Goal: Task Accomplishment & Management: Manage account settings

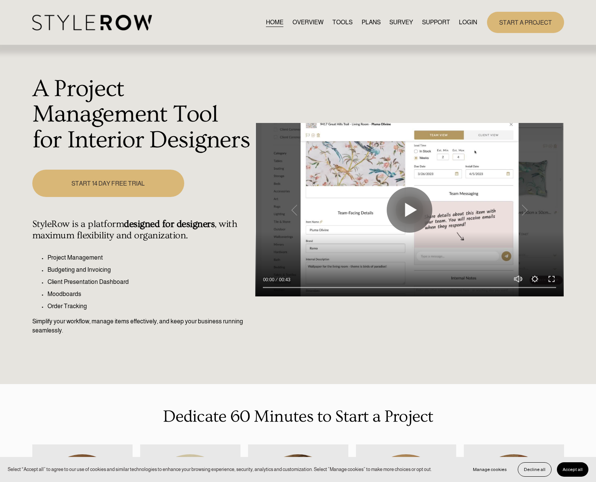
click at [460, 21] on link "LOGIN" at bounding box center [468, 22] width 18 height 10
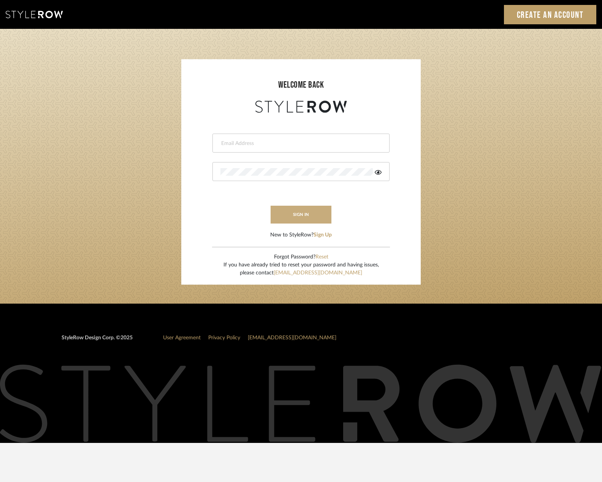
type input "madeleine@studiodb.com"
click at [304, 218] on button "sign in" at bounding box center [300, 215] width 61 height 18
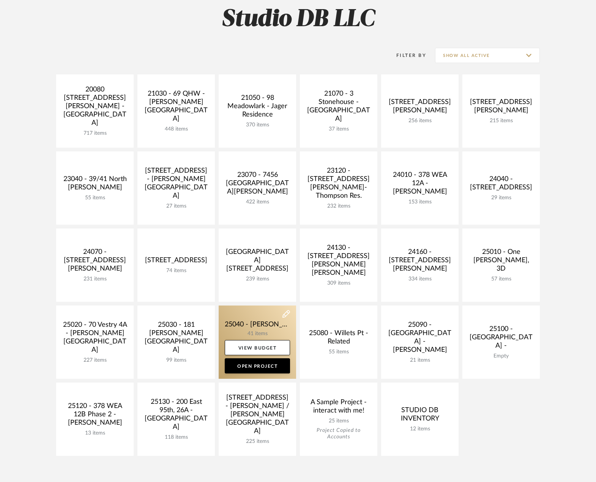
scroll to position [152, 0]
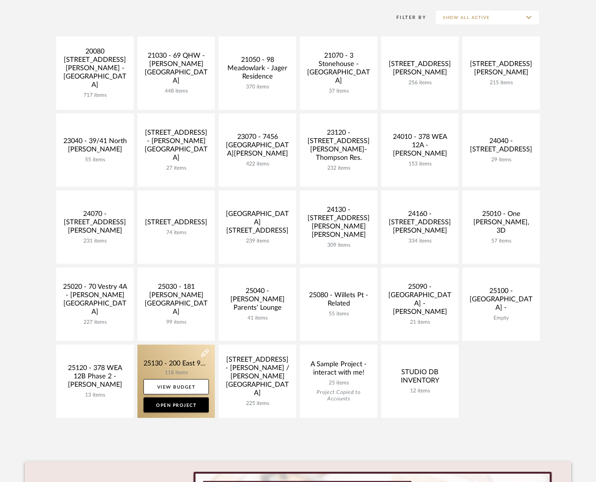
click at [171, 358] on link at bounding box center [177, 381] width 78 height 73
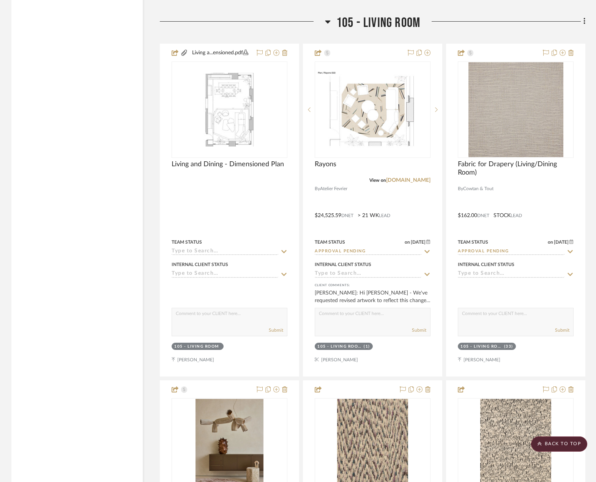
scroll to position [2507, 0]
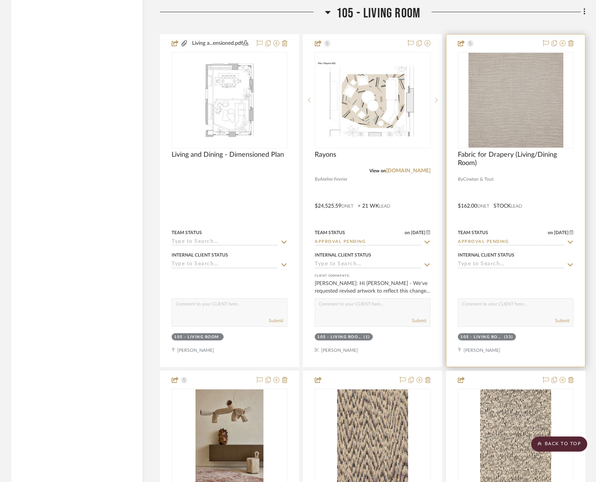
click at [554, 210] on div at bounding box center [516, 201] width 139 height 332
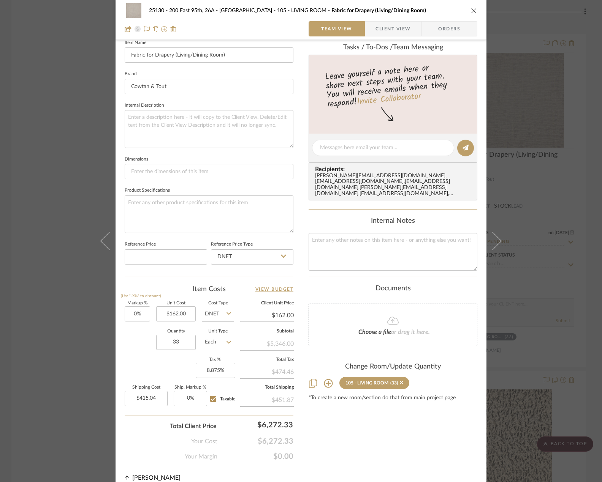
scroll to position [223, 0]
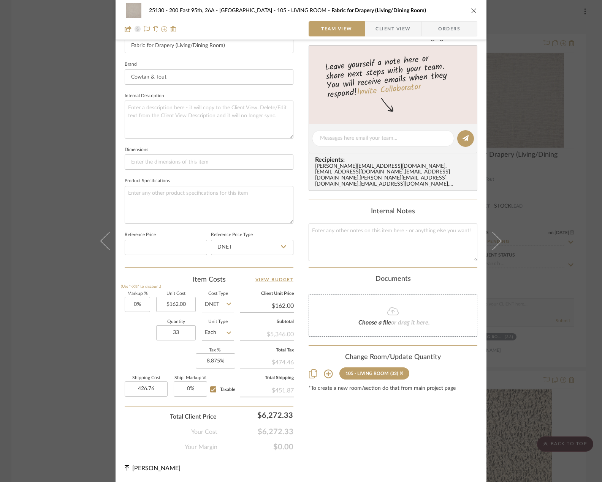
type input "$426.76"
click at [143, 423] on div "Your Cost $6,272.33" at bounding box center [209, 429] width 169 height 15
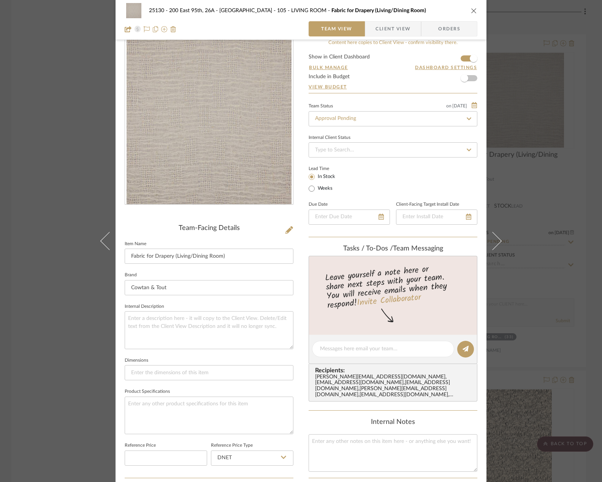
scroll to position [0, 0]
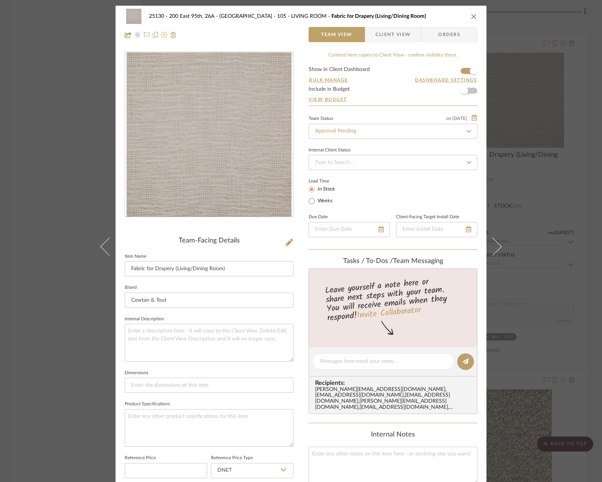
click at [375, 30] on span "Client View" at bounding box center [392, 34] width 35 height 15
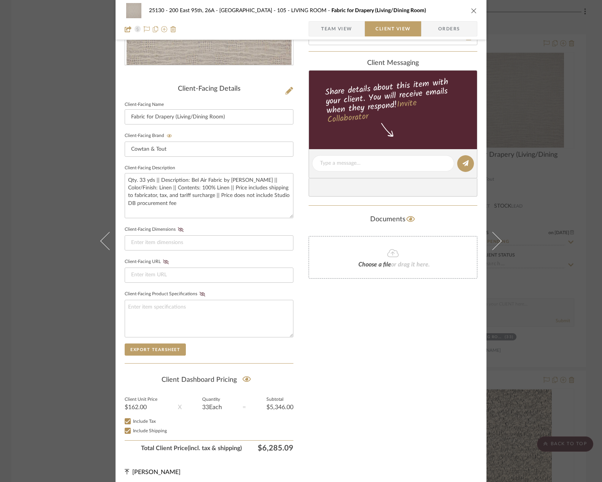
scroll to position [156, 0]
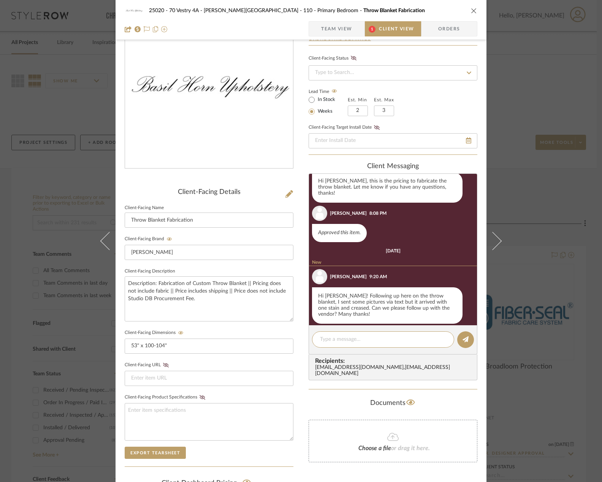
scroll to position [39, 0]
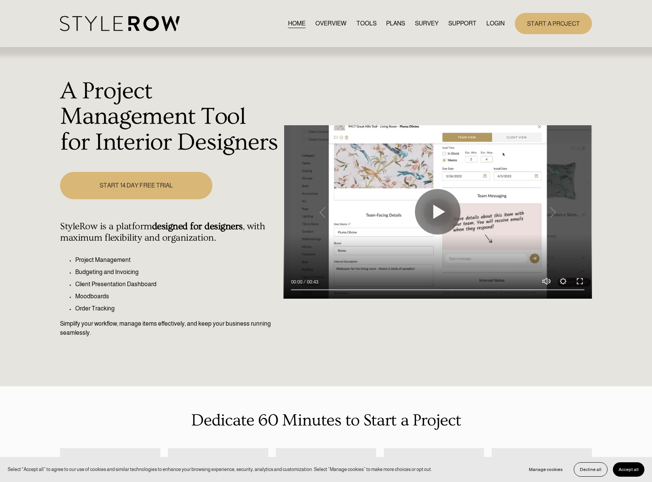
click at [496, 22] on link "LOGIN" at bounding box center [495, 23] width 18 height 10
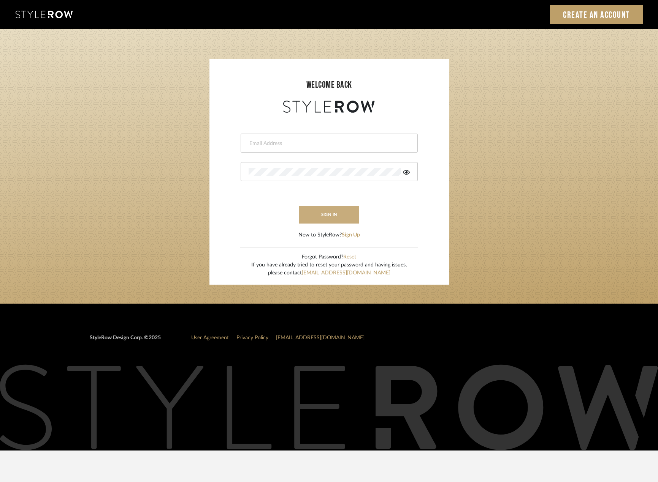
type input "[PERSON_NAME][EMAIL_ADDRESS][DOMAIN_NAME]"
click at [326, 218] on button "sign in" at bounding box center [329, 215] width 61 height 18
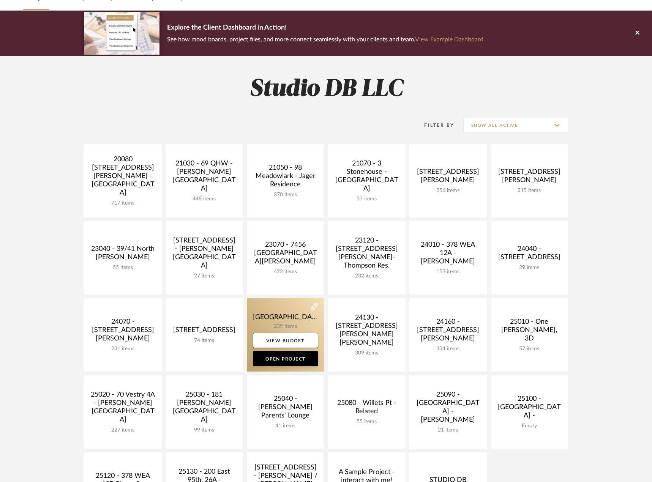
scroll to position [76, 0]
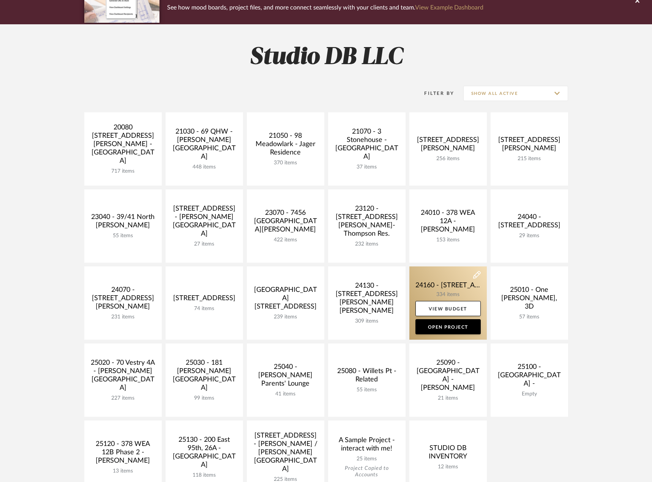
click at [457, 294] on link at bounding box center [449, 303] width 78 height 73
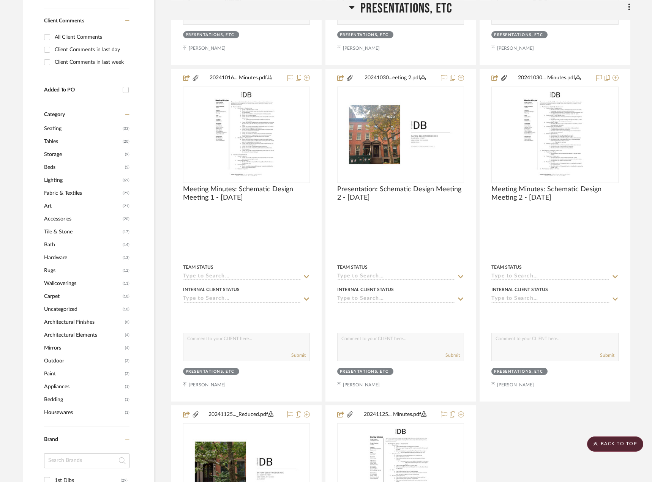
scroll to position [494, 0]
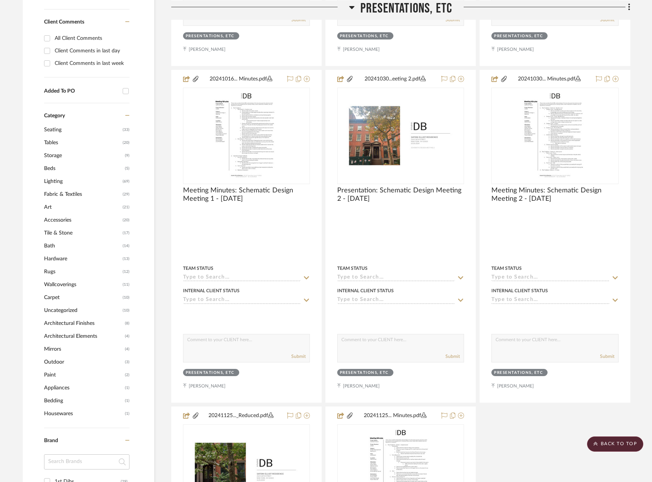
click at [49, 183] on span "Lighting" at bounding box center [82, 181] width 77 height 13
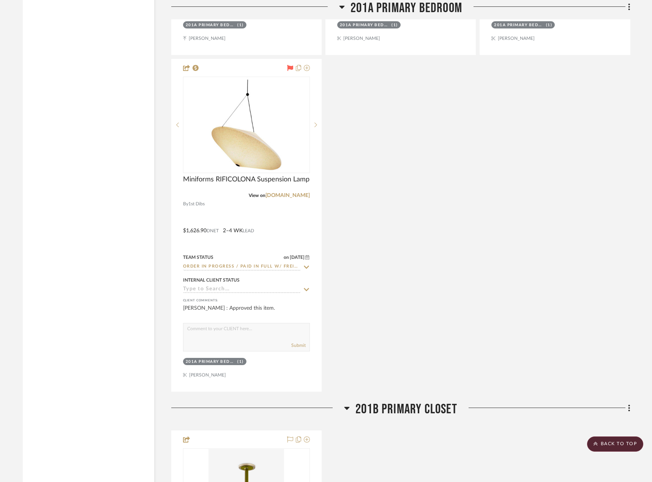
scroll to position [7104, 0]
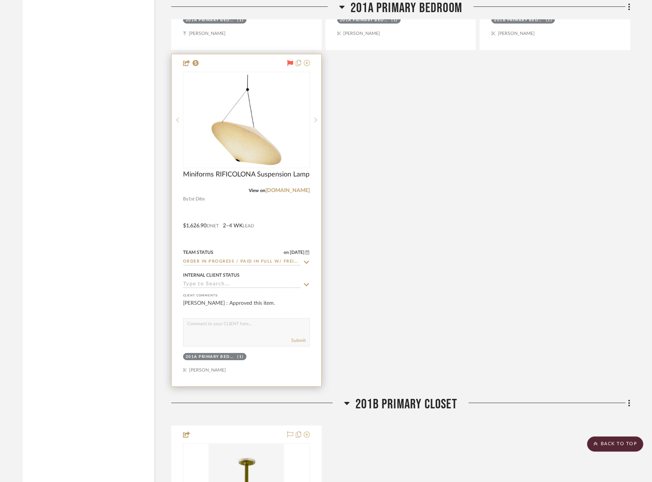
click at [285, 225] on div at bounding box center [247, 220] width 150 height 332
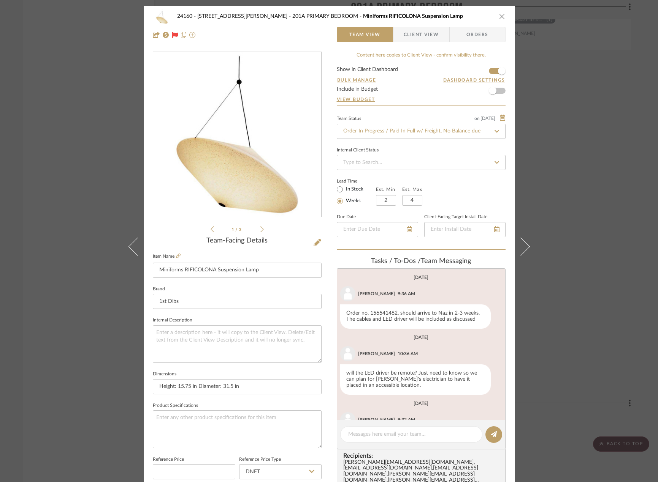
scroll to position [38, 0]
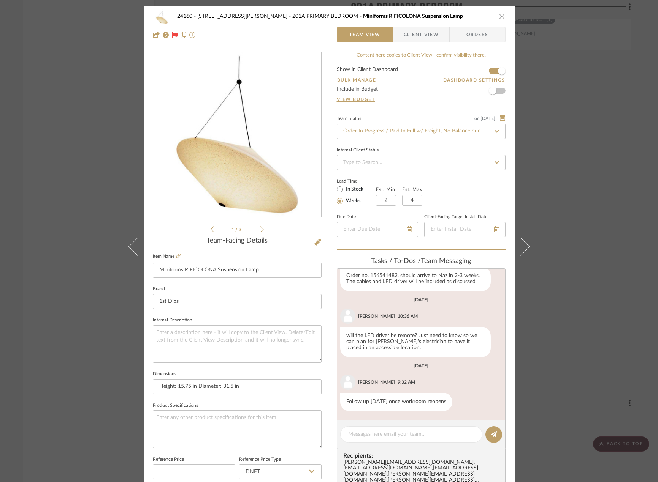
click at [578, 169] on div "24160 - 214 E 18th Street - Satow Elliot 201A PRIMARY BEDROOM Miniforms RIFICOL…" at bounding box center [329, 241] width 658 height 482
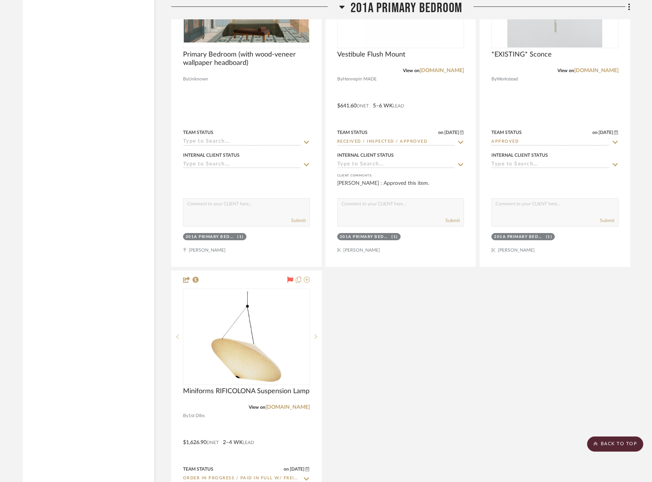
scroll to position [6983, 0]
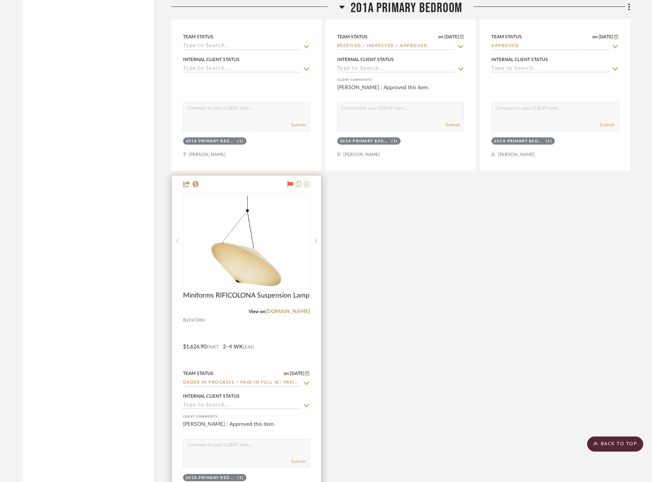
click at [235, 318] on div at bounding box center [247, 342] width 150 height 332
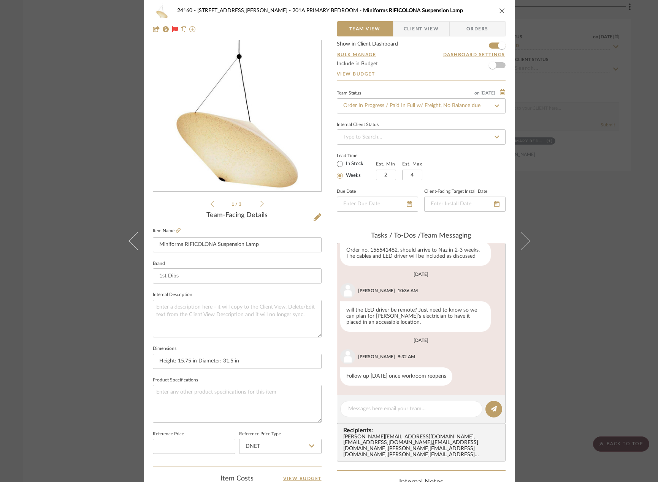
scroll to position [38, 0]
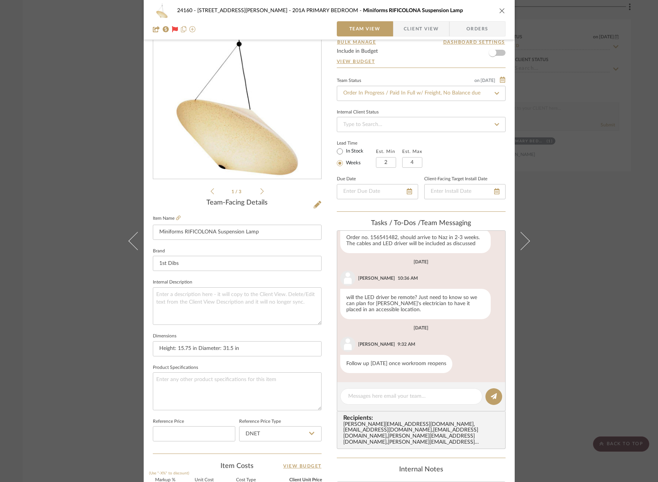
click at [423, 27] on span "Client View" at bounding box center [420, 28] width 35 height 15
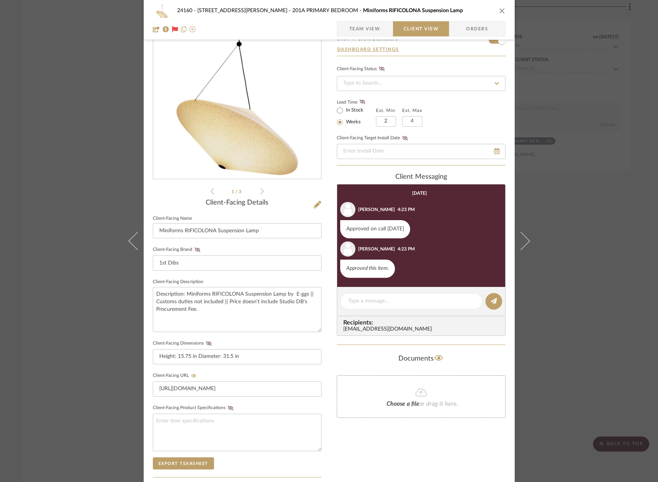
click at [573, 155] on div "24160 - 214 E 18th Street - Satow Elliot 201A PRIMARY BEDROOM Miniforms RIFICOL…" at bounding box center [329, 241] width 658 height 482
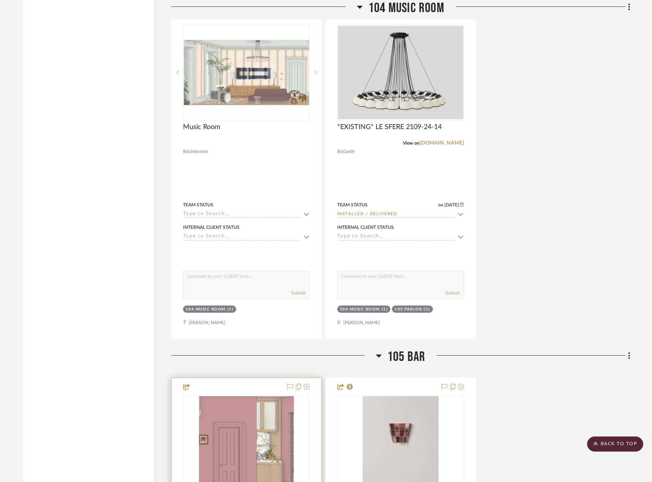
scroll to position [6299, 0]
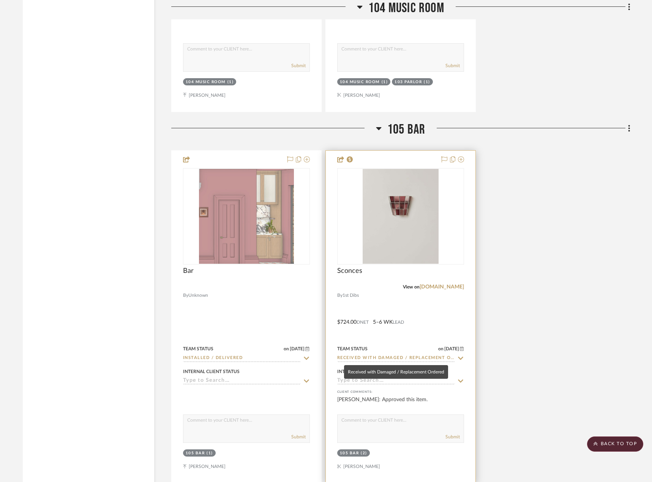
click at [386, 362] on input "Received with Damaged / Replacement Ordered" at bounding box center [396, 358] width 118 height 7
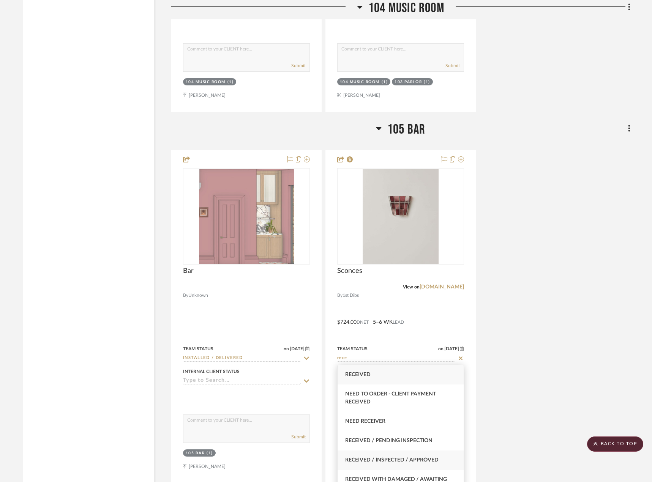
type input "rece"
click at [399, 462] on span "Received / Inspected / Approved" at bounding box center [391, 460] width 93 height 5
type input "9/8/2025"
type input "Received / Inspected / Approved"
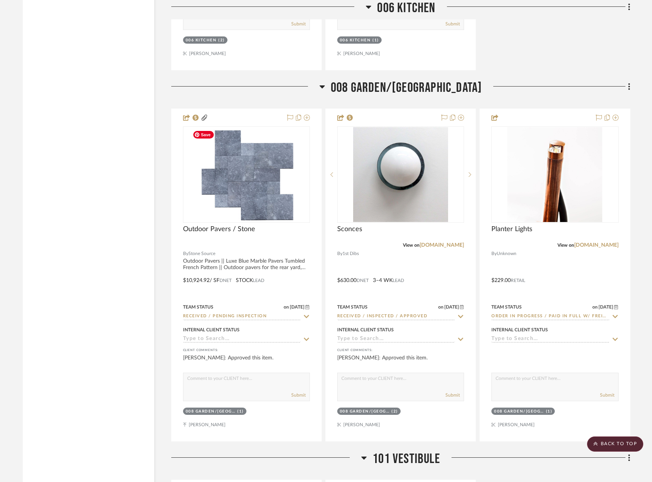
scroll to position [3868, 0]
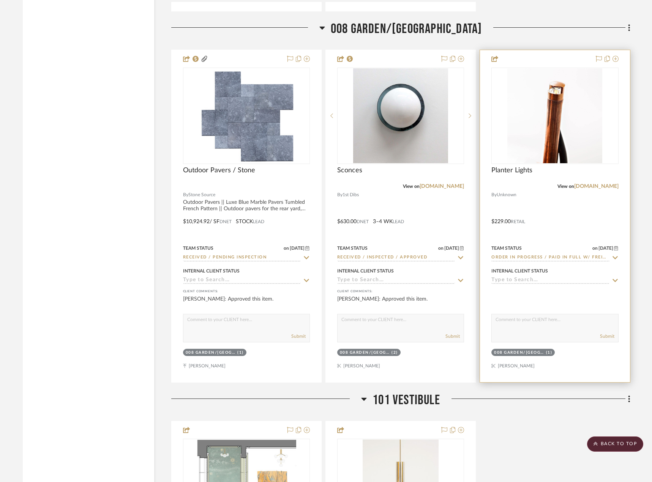
click at [560, 238] on div at bounding box center [555, 216] width 150 height 332
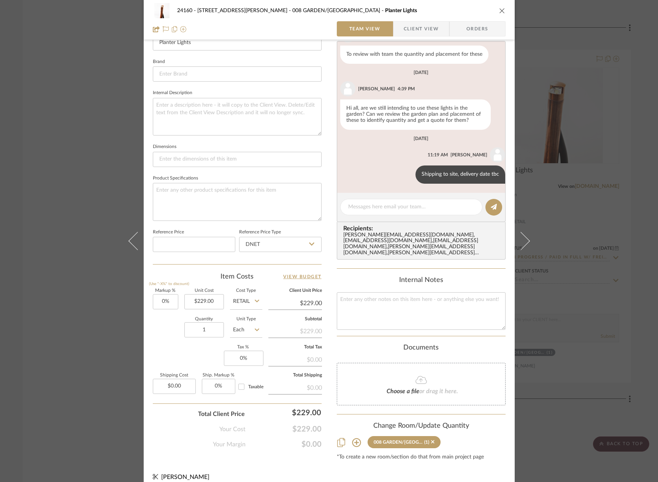
scroll to position [228, 0]
click at [578, 153] on div "24160 - 214 E 18th Street - Satow Elliot 008 GARDEN/TERRACE Planter Lights Team…" at bounding box center [329, 241] width 658 height 482
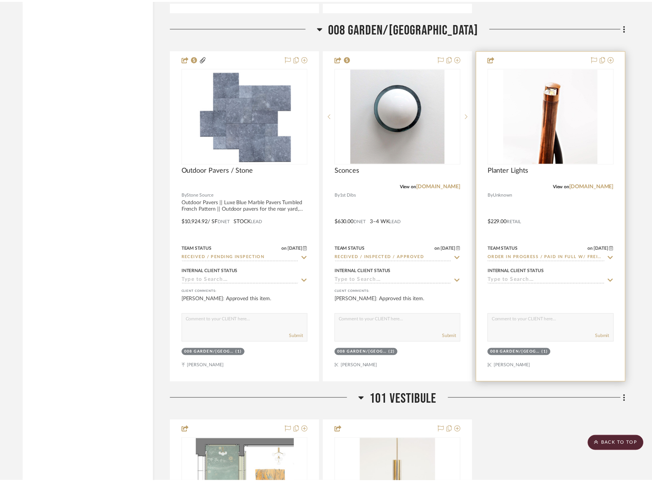
scroll to position [3868, 0]
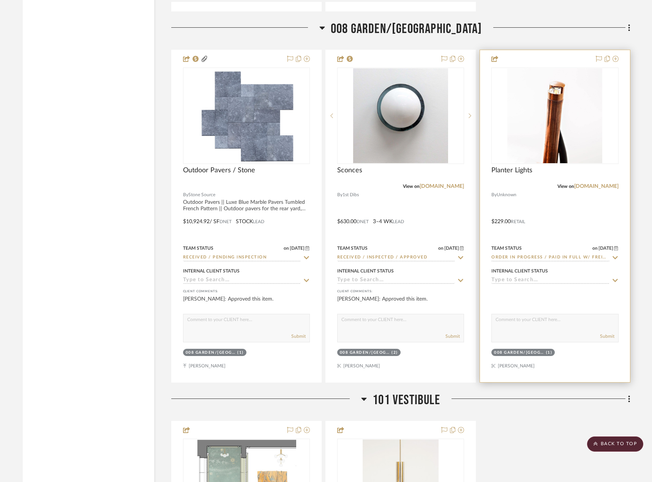
click at [583, 209] on div at bounding box center [555, 216] width 150 height 332
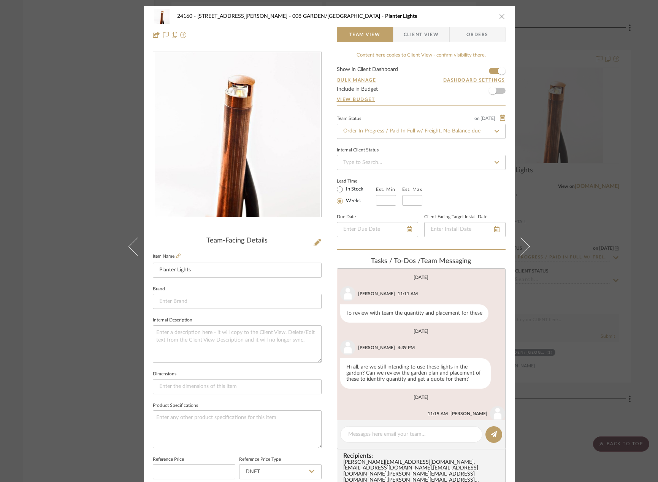
scroll to position [32, 0]
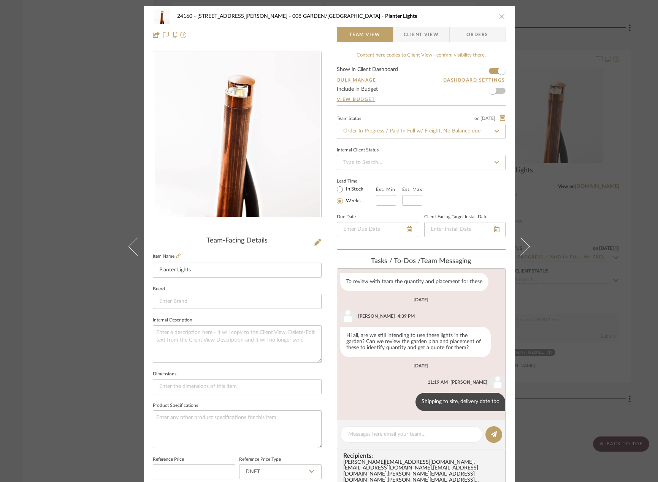
click at [574, 322] on div "24160 - 214 E 18th Street - Satow Elliot 008 GARDEN/TERRACE Planter Lights Team…" at bounding box center [329, 241] width 658 height 482
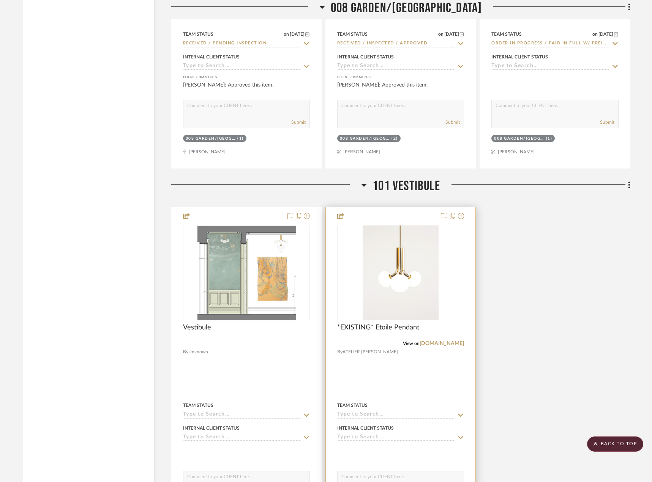
scroll to position [3830, 0]
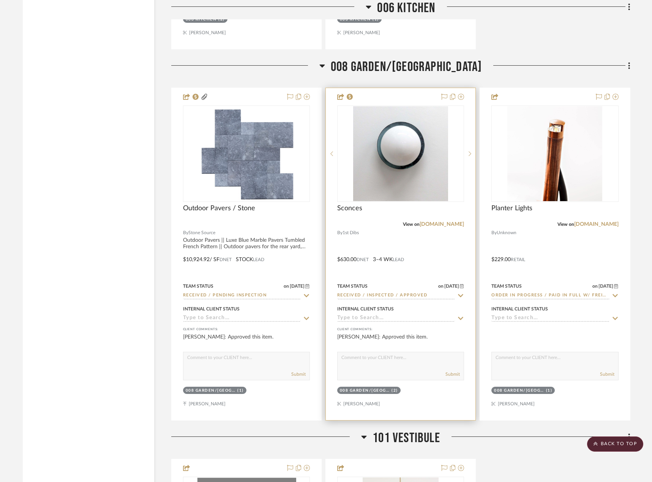
click at [434, 263] on div at bounding box center [401, 254] width 150 height 332
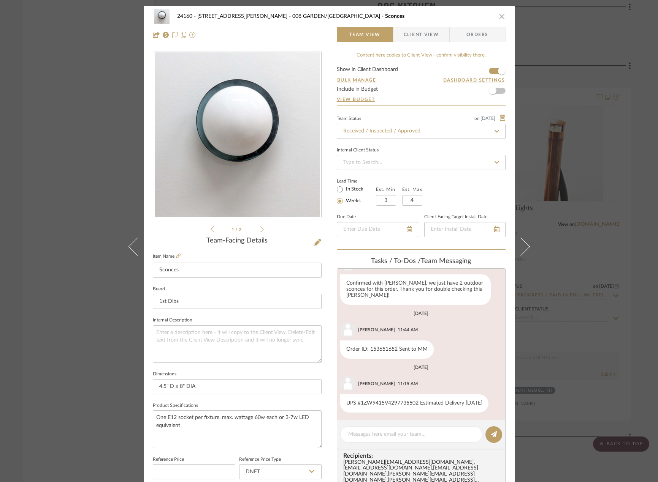
scroll to position [191, 0]
click at [593, 285] on div "24160 - 214 E 18th Street - Satow Elliot 008 GARDEN/TERRACE Sconces Team View C…" at bounding box center [329, 241] width 658 height 482
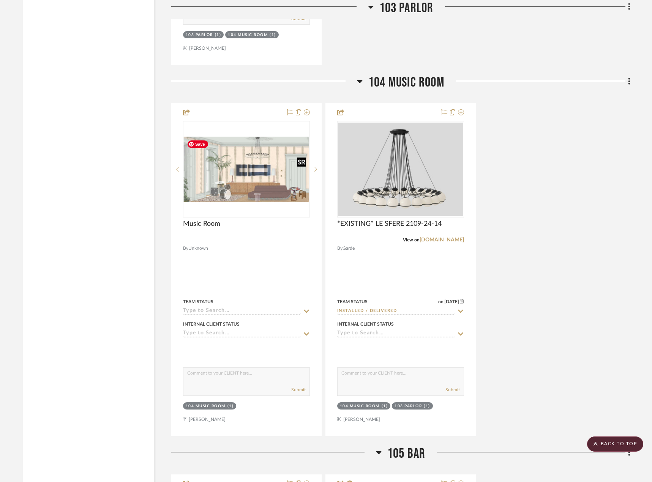
scroll to position [6117, 0]
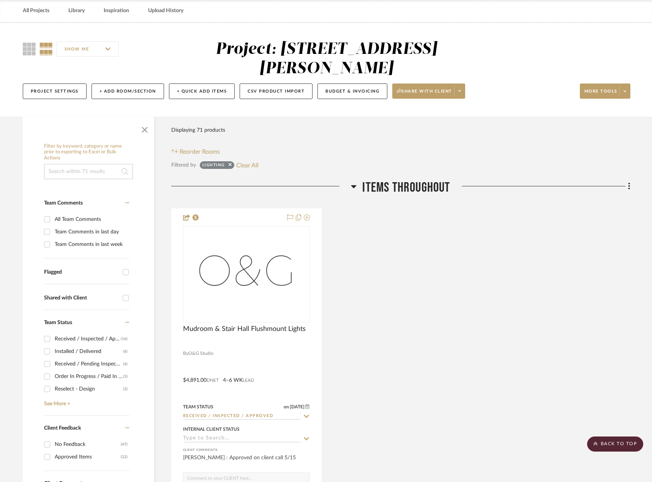
scroll to position [0, 0]
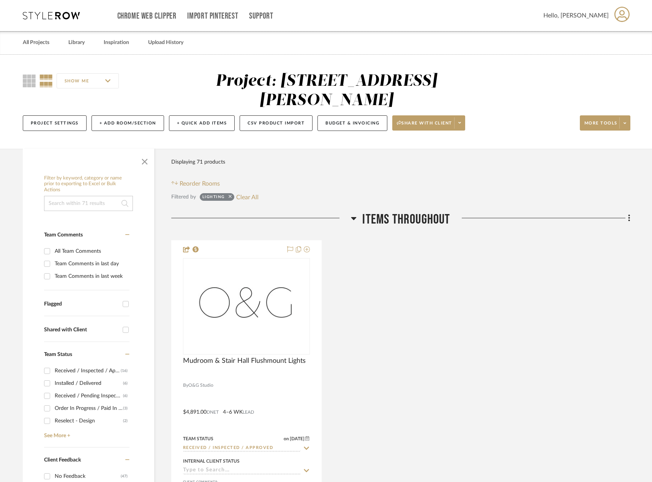
click at [229, 196] on icon at bounding box center [230, 196] width 3 height 3
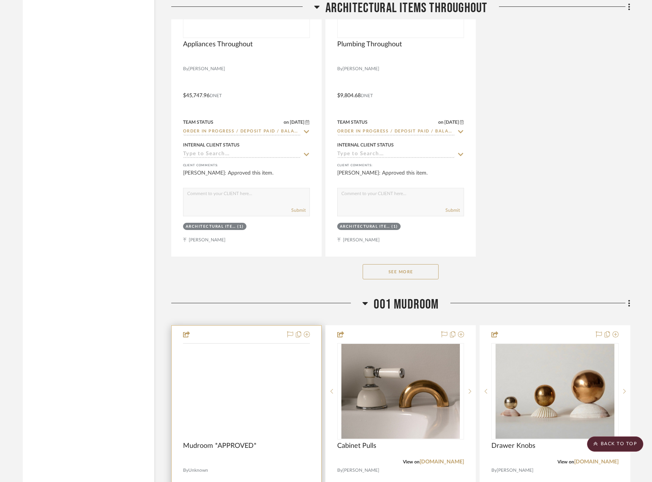
scroll to position [3419, 0]
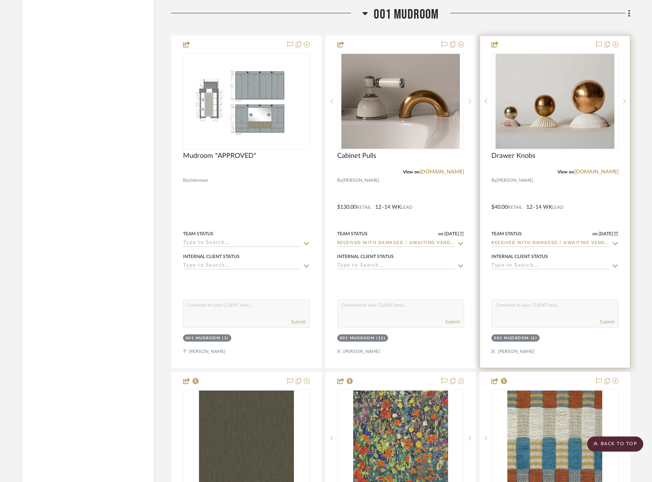
click at [595, 193] on div at bounding box center [555, 202] width 150 height 332
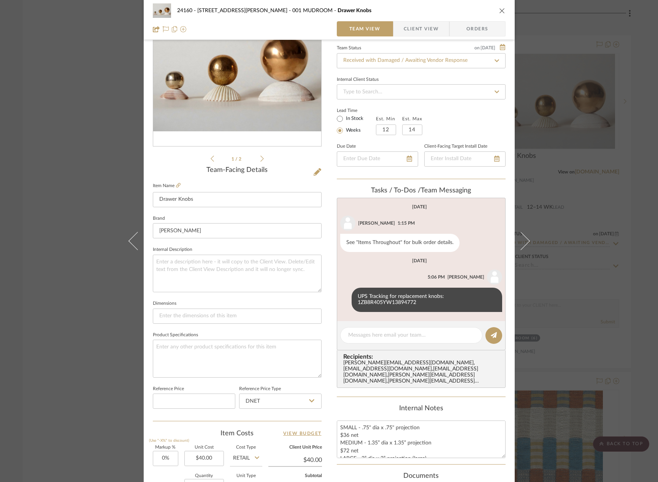
scroll to position [190, 0]
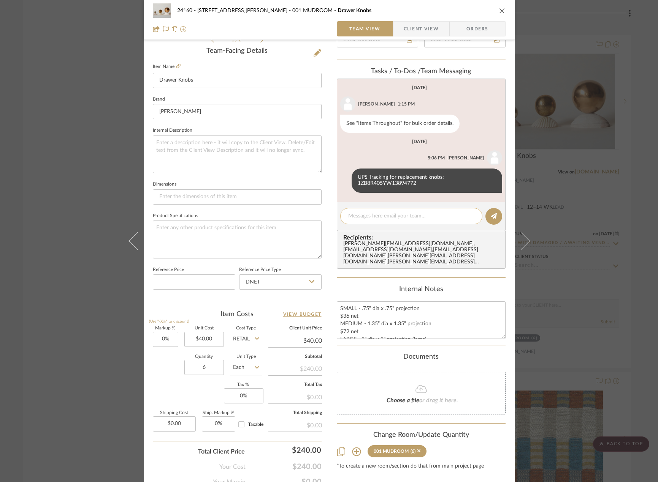
click at [412, 214] on textarea at bounding box center [411, 216] width 126 height 8
type textarea "Estimated Delivery Date: Thursday 09/11"
click at [493, 216] on icon at bounding box center [493, 216] width 6 height 6
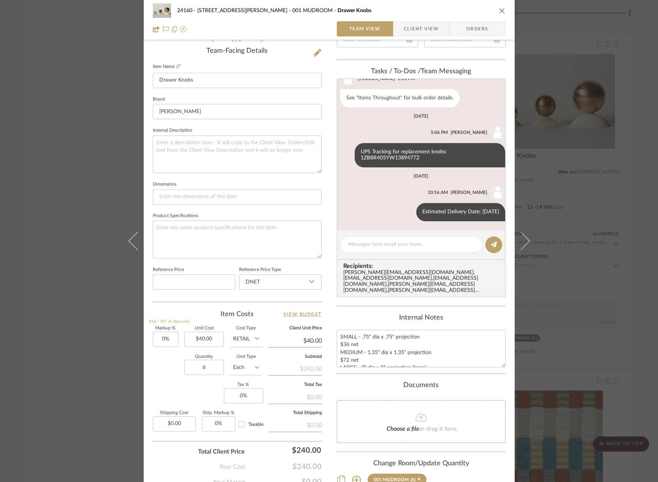
click at [609, 218] on div "24160 - 214 E 18th Street - Satow Elliot 001 MUDROOM Drawer Knobs Team View Cli…" at bounding box center [329, 241] width 658 height 482
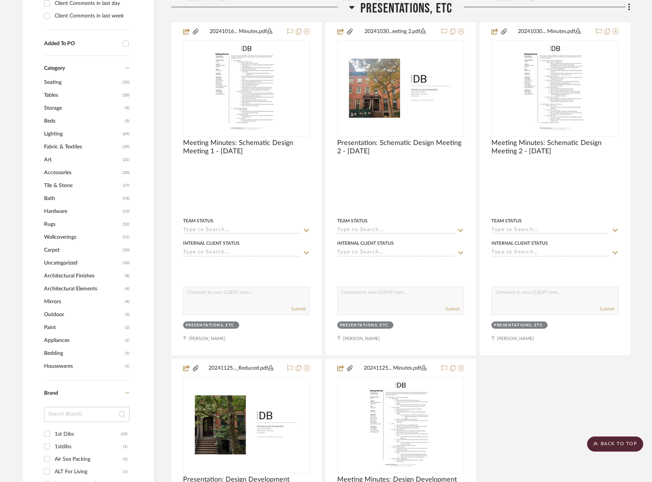
scroll to position [532, 0]
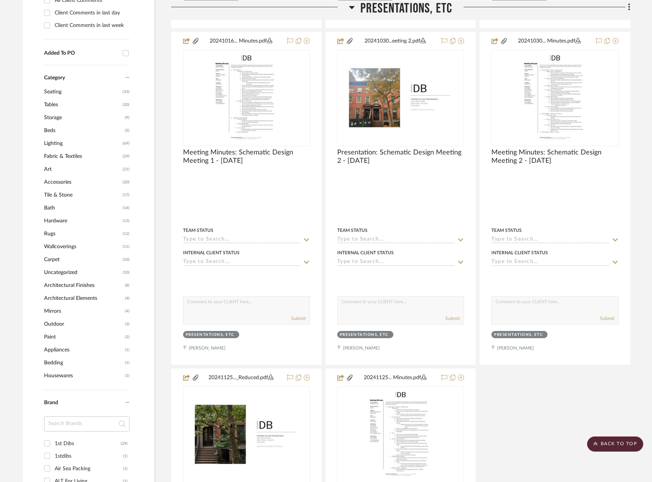
click at [53, 141] on span "Lighting" at bounding box center [82, 143] width 77 height 13
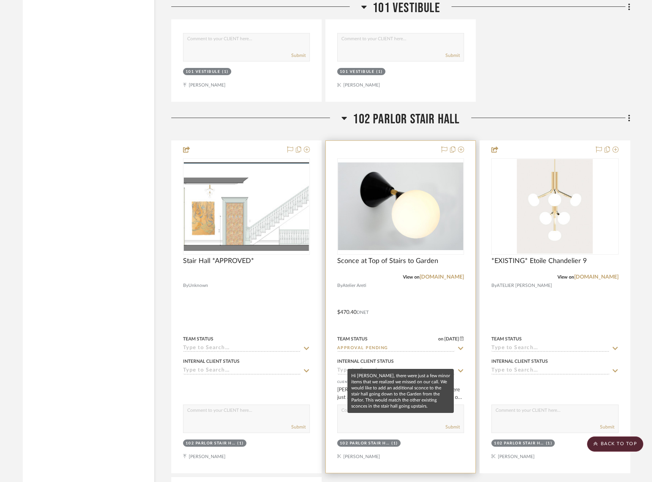
scroll to position [4559, 0]
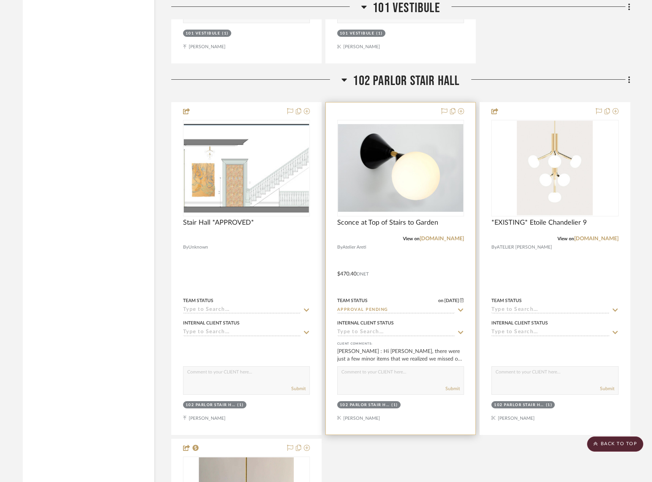
click at [408, 261] on div at bounding box center [401, 269] width 150 height 332
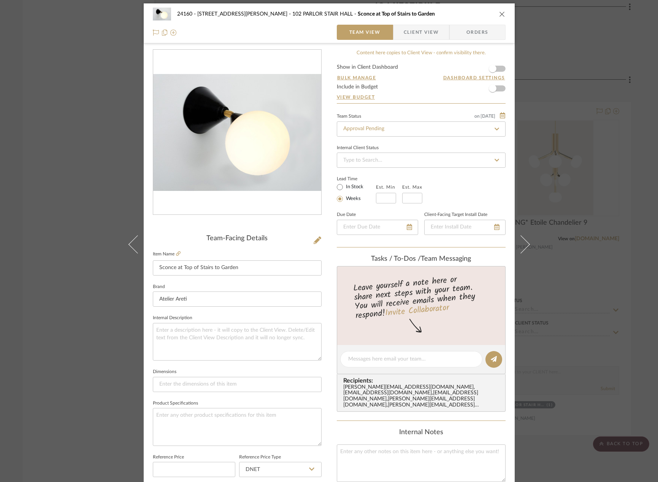
scroll to position [0, 0]
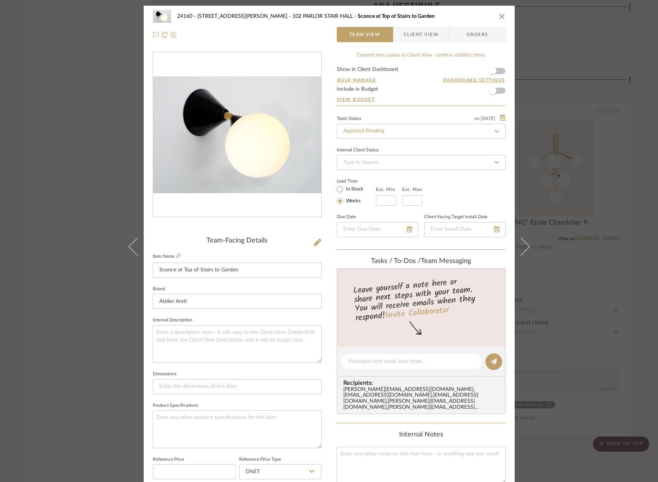
click at [585, 193] on div "24160 - 214 E 18th Street - Satow Elliot 102 PARLOR STAIR HALL Sconce at Top of…" at bounding box center [329, 241] width 658 height 482
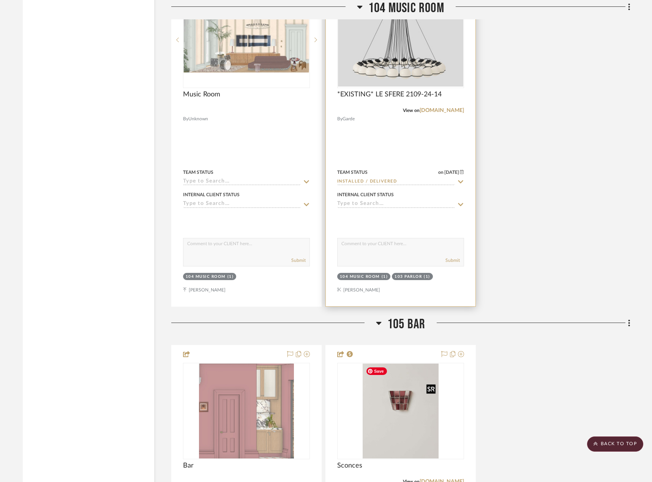
scroll to position [5965, 0]
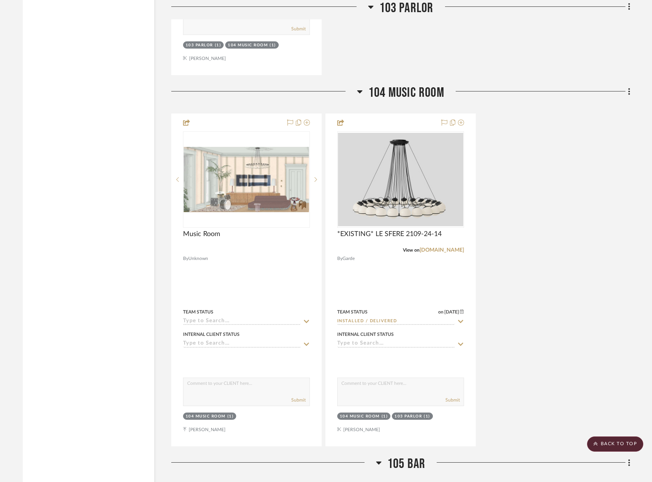
click at [609, 269] on div "Music Room By Unknown Team Status Internal Client Status client Comments: Submi…" at bounding box center [400, 280] width 459 height 333
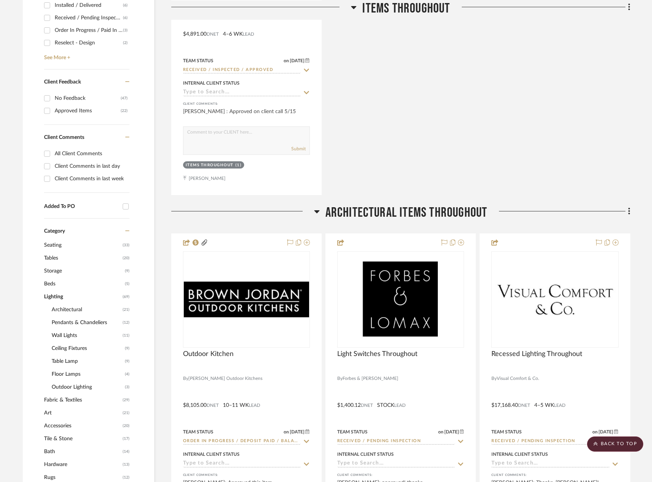
scroll to position [532, 0]
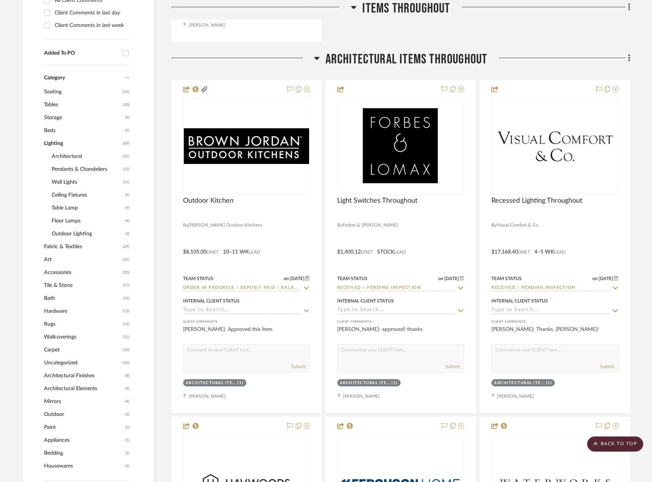
click at [51, 145] on span "Lighting" at bounding box center [82, 143] width 77 height 13
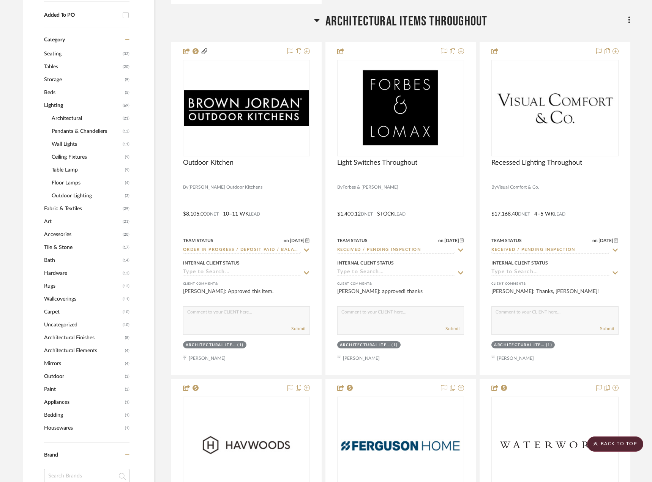
click at [50, 300] on span "Wallcoverings" at bounding box center [82, 299] width 77 height 13
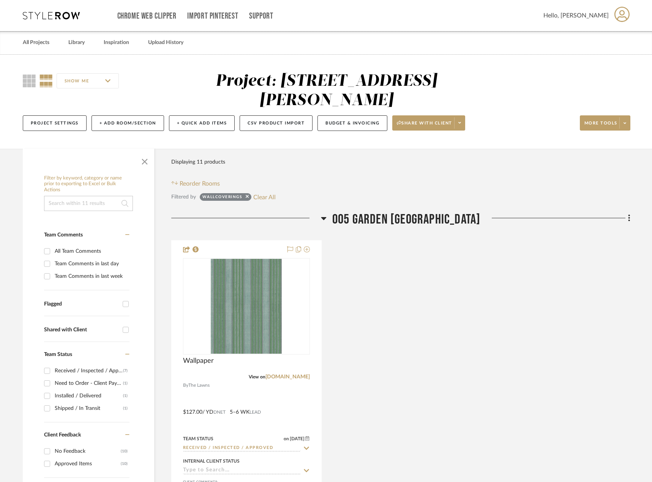
click at [245, 198] on div at bounding box center [246, 199] width 5 height 8
click at [251, 193] on div "Wallcoverings Clear All" at bounding box center [238, 197] width 76 height 10
click at [249, 196] on sr-tag "Wallcoverings" at bounding box center [226, 197] width 52 height 8
click at [247, 197] on icon at bounding box center [247, 196] width 3 height 3
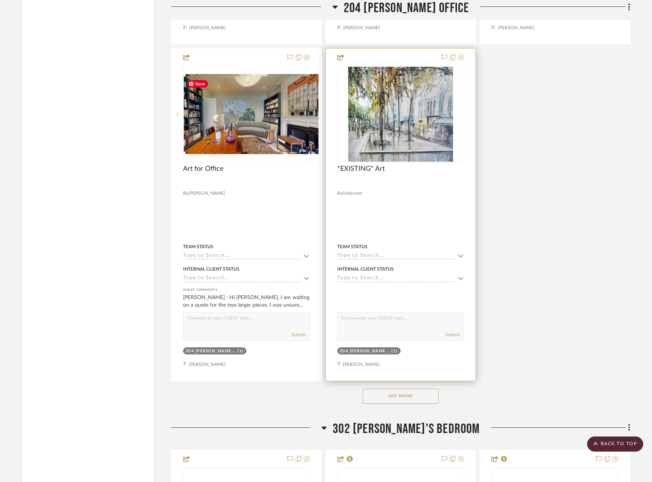
scroll to position [19907, 0]
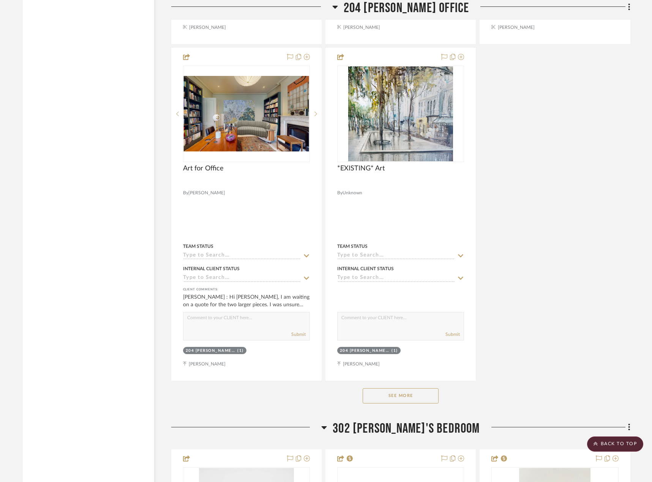
click at [410, 401] on button "See More" at bounding box center [401, 396] width 76 height 15
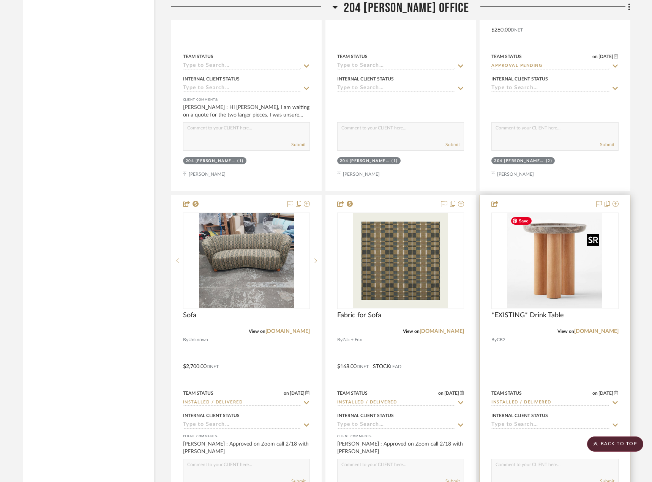
scroll to position [20249, 0]
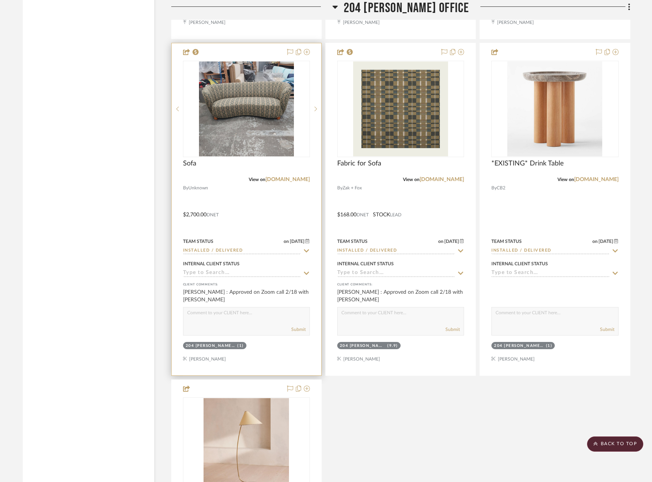
click at [282, 201] on div at bounding box center [247, 209] width 150 height 332
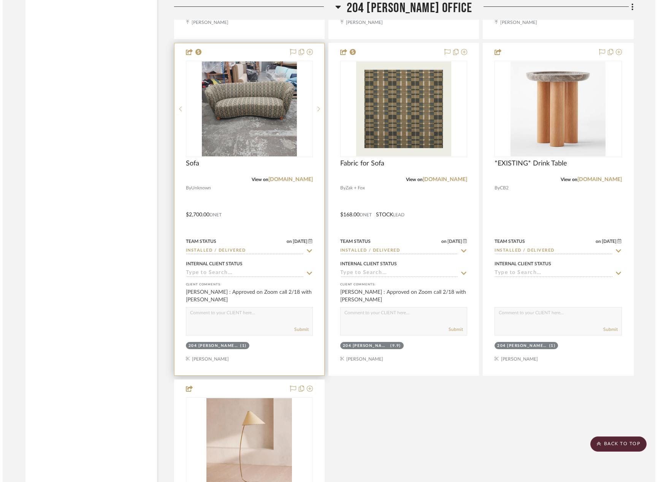
scroll to position [0, 0]
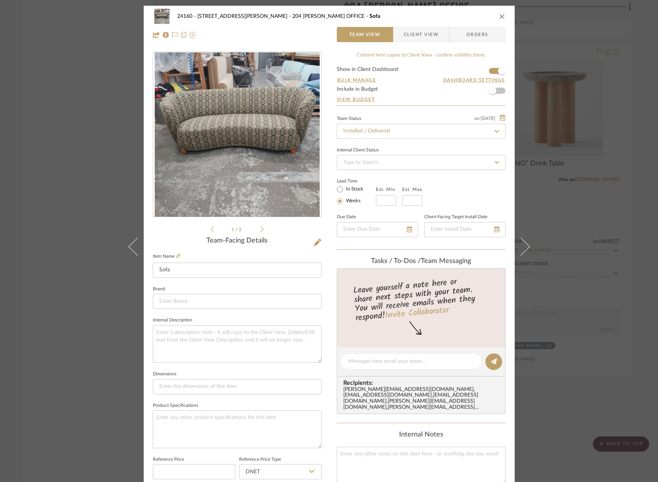
click at [412, 38] on span "Client View" at bounding box center [420, 34] width 35 height 15
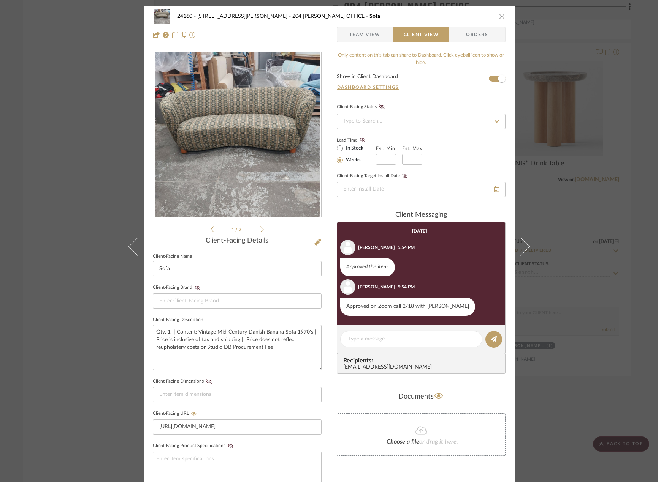
click at [260, 230] on icon at bounding box center [261, 229] width 3 height 7
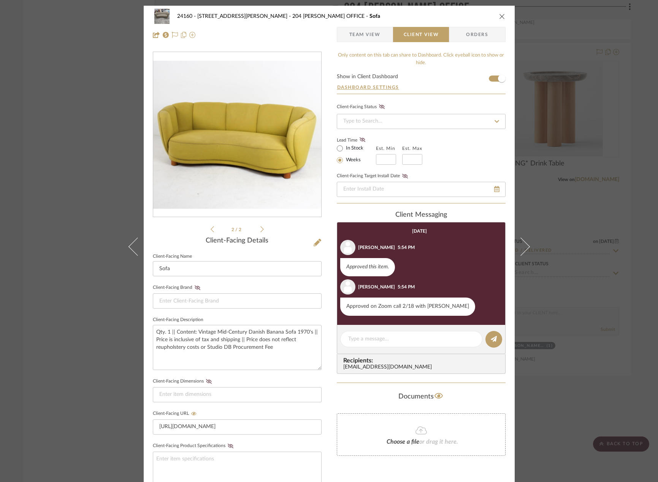
click at [260, 230] on icon at bounding box center [261, 229] width 3 height 7
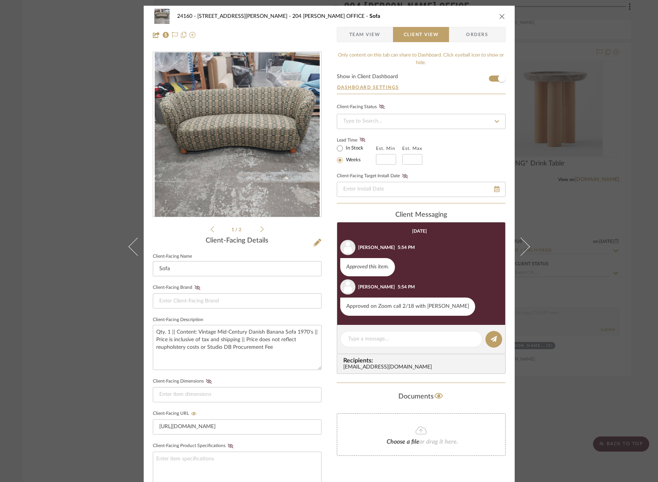
click at [609, 192] on div "24160 - 214 E 18th Street - Satow Elliot 204 STUART'S OFFICE Sofa Team View Cli…" at bounding box center [329, 241] width 658 height 482
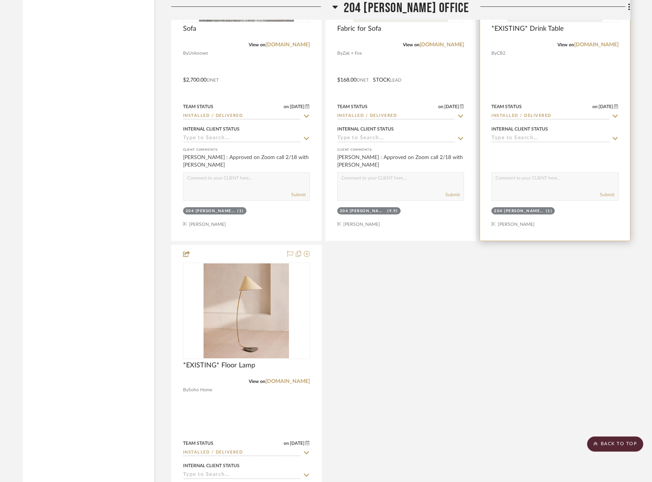
scroll to position [20515, 0]
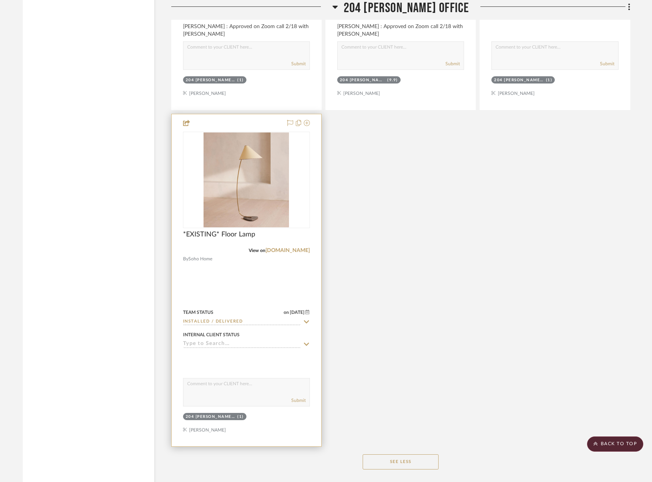
click at [262, 293] on div at bounding box center [247, 280] width 150 height 332
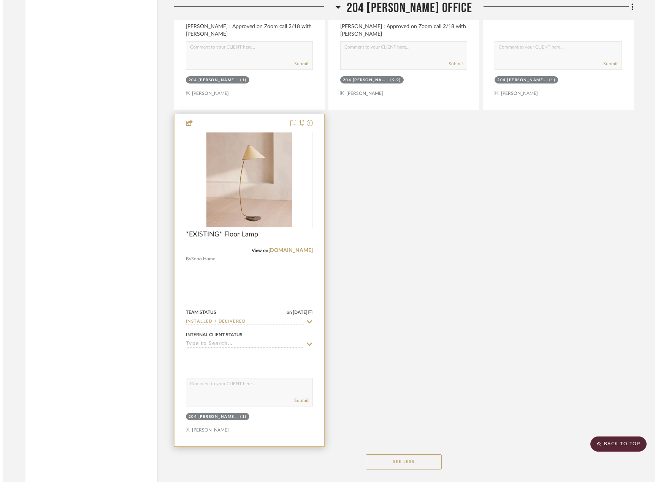
scroll to position [0, 0]
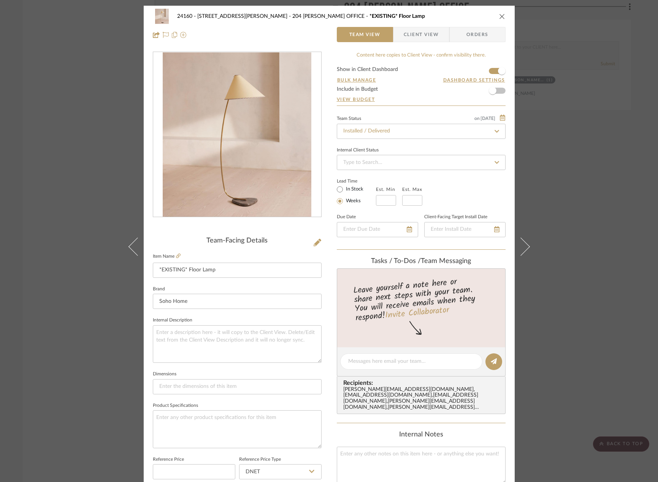
click at [404, 44] on div "24160 - 214 E 18th Street - Satow Elliot 204 STUART'S OFFICE *EXISTING* Floor L…" at bounding box center [329, 357] width 371 height 702
click at [407, 39] on span "Client View" at bounding box center [420, 34] width 35 height 15
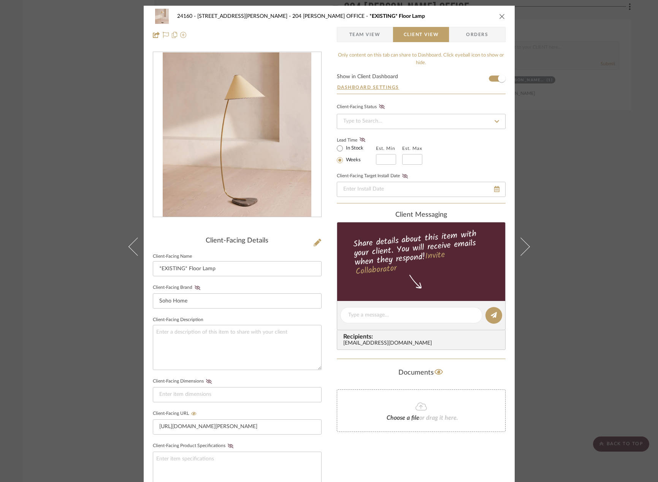
drag, startPoint x: 378, startPoint y: 31, endPoint x: 366, endPoint y: 53, distance: 24.7
click at [378, 32] on span "Team View" at bounding box center [364, 34] width 55 height 15
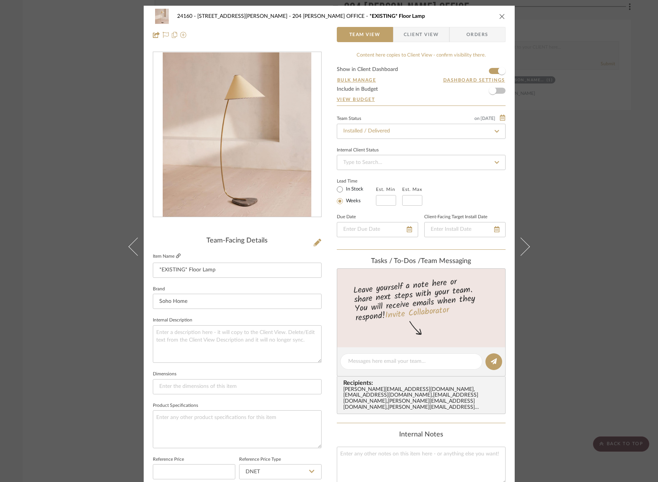
click at [176, 258] on icon at bounding box center [178, 256] width 5 height 5
click at [645, 111] on div "24160 - 214 E 18th Street - Satow Elliot 204 STUART'S OFFICE *EXISTING* Floor L…" at bounding box center [329, 241] width 658 height 482
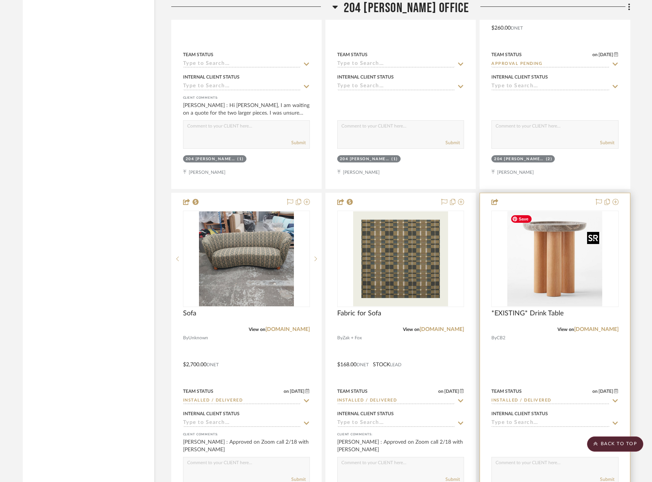
scroll to position [20097, 0]
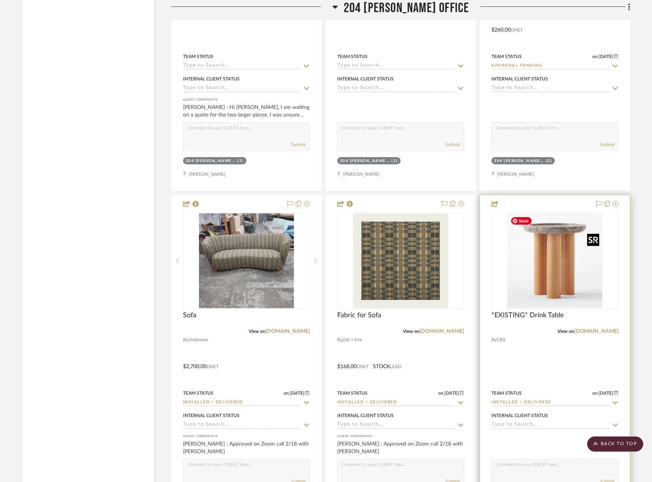
click at [564, 274] on img "0" at bounding box center [555, 261] width 95 height 95
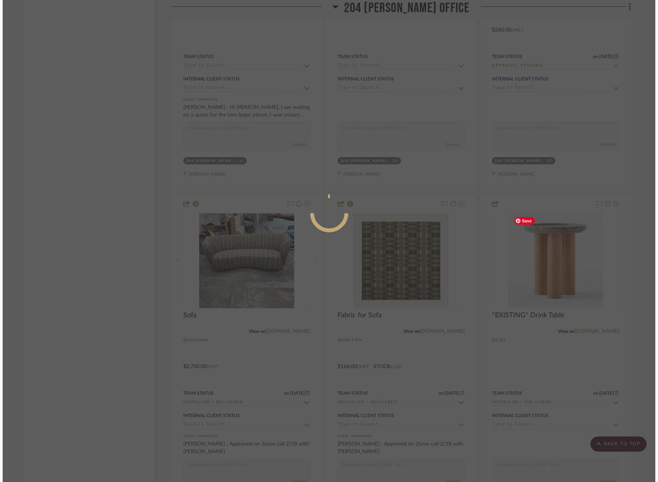
scroll to position [0, 0]
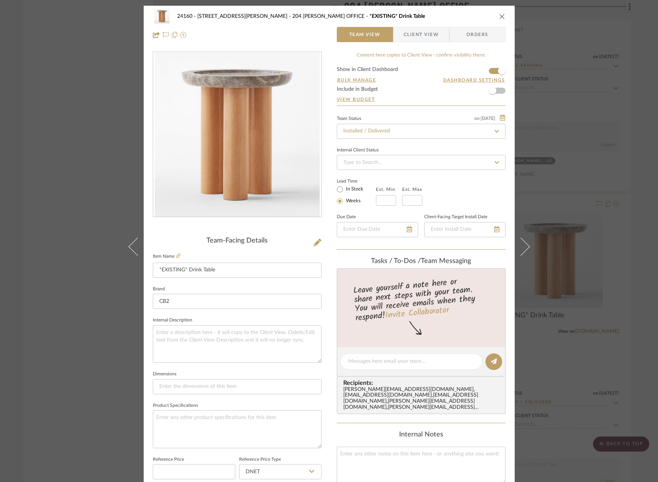
click at [588, 79] on div "24160 - 214 E 18th Street - Satow Elliot 204 STUART'S OFFICE *EXISTING* Drink T…" at bounding box center [329, 241] width 658 height 482
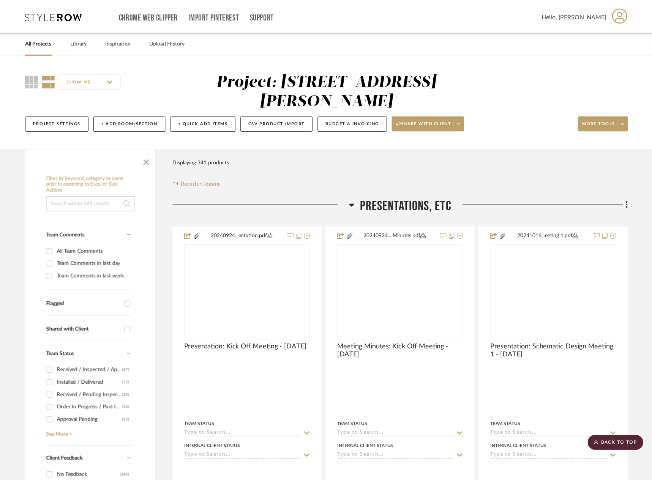
scroll to position [20097, 0]
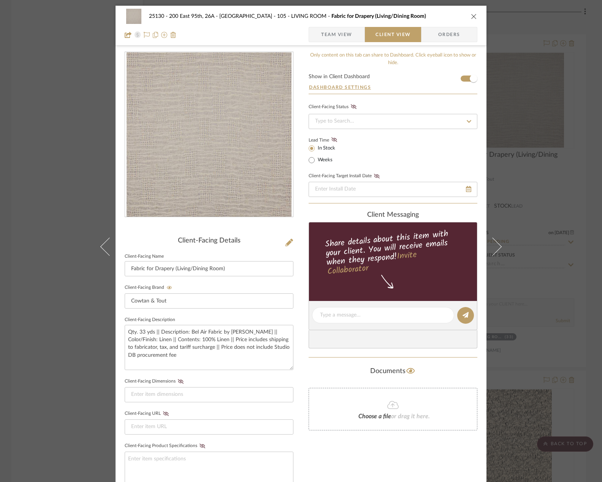
scroll to position [156, 0]
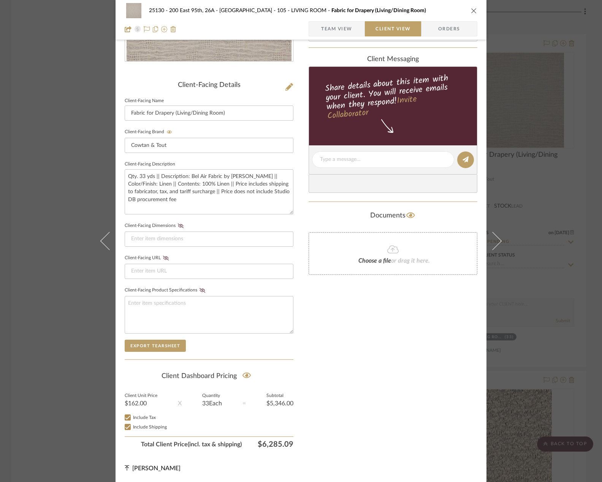
drag, startPoint x: 351, startPoint y: 337, endPoint x: 370, endPoint y: 292, distance: 48.8
click at [350, 337] on div "Only content on this tab can share to Dashboard. Click eyeball icon to show or …" at bounding box center [392, 174] width 169 height 556
